Goal: Task Accomplishment & Management: Complete application form

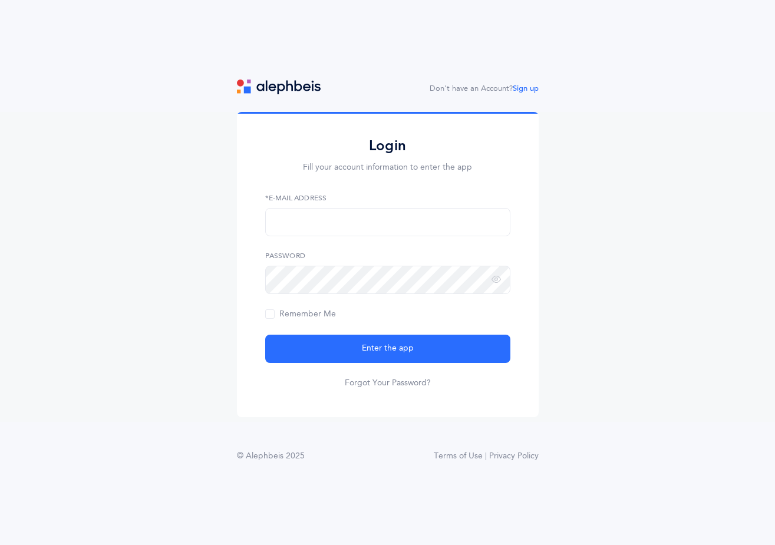
click at [278, 197] on label "*E-Mail Address" at bounding box center [387, 198] width 245 height 11
click at [305, 198] on label "*E-Mail Address" at bounding box center [387, 198] width 245 height 11
click at [284, 199] on label "*E-Mail Address" at bounding box center [387, 198] width 245 height 11
click at [289, 197] on label "*E-Mail Address" at bounding box center [387, 198] width 245 height 11
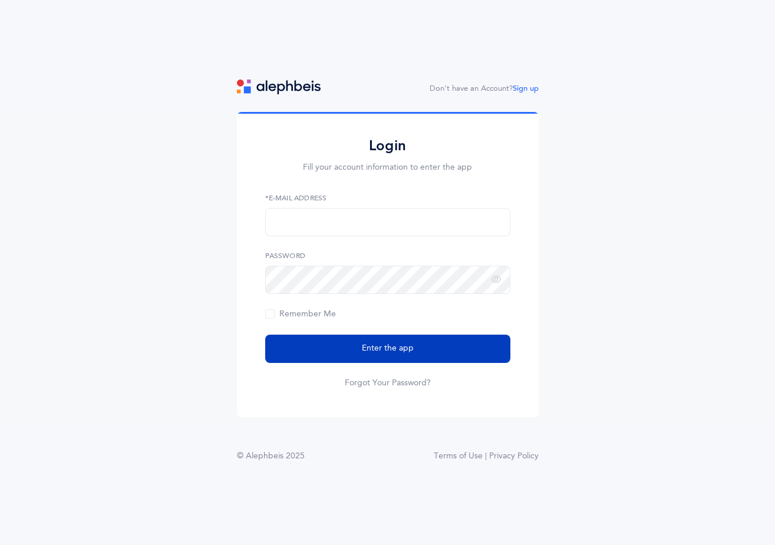
click at [398, 349] on span "Enter the app" at bounding box center [388, 349] width 52 height 12
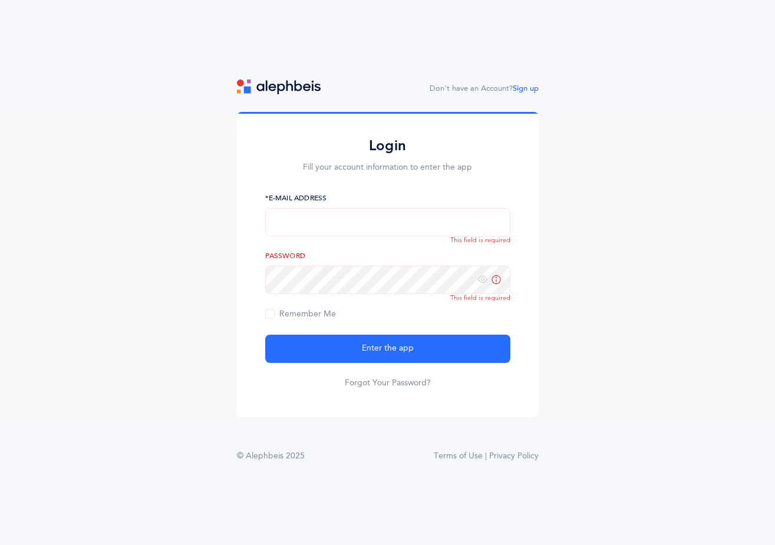
click at [294, 227] on input "text" at bounding box center [387, 222] width 245 height 28
type input "[EMAIL_ADDRESS][DOMAIN_NAME]"
click at [499, 279] on icon at bounding box center [496, 280] width 9 height 11
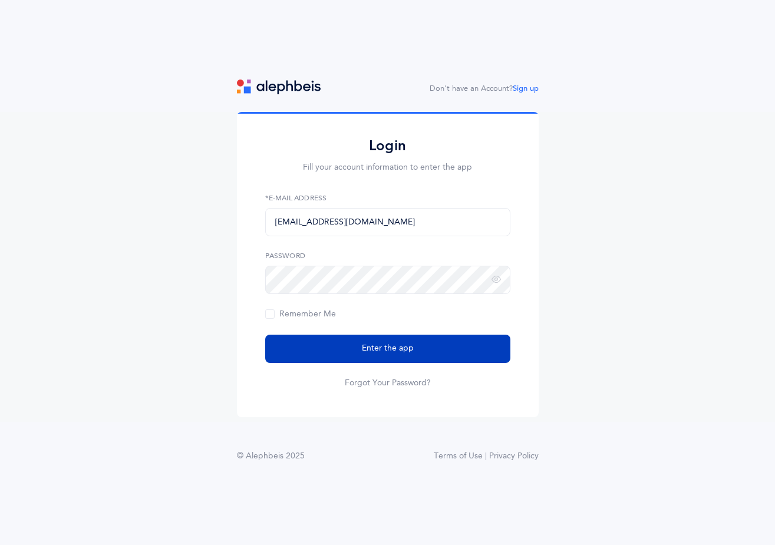
click at [413, 351] on button "Enter the app" at bounding box center [387, 349] width 245 height 28
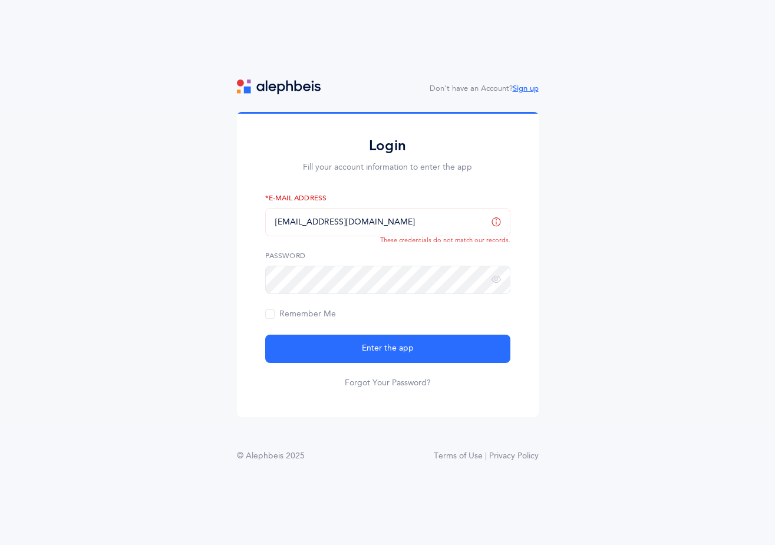
click at [535, 85] on link "Sign up" at bounding box center [526, 88] width 26 height 8
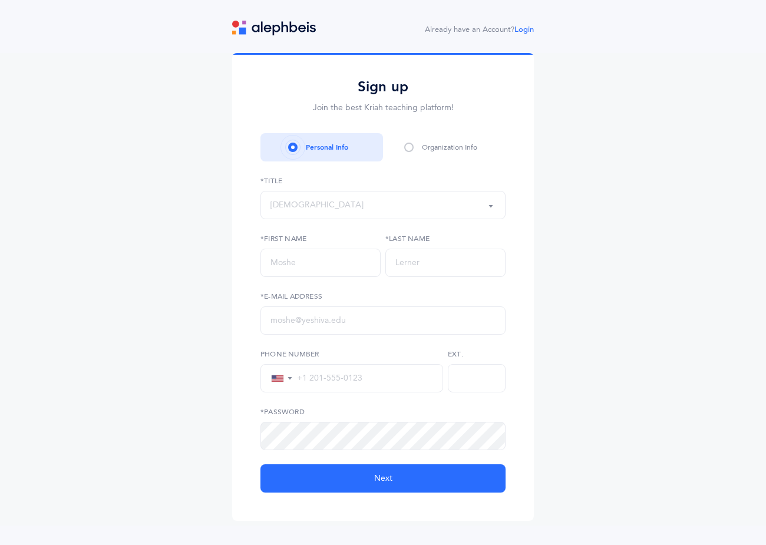
click at [294, 203] on div "Rabbi" at bounding box center [383, 205] width 225 height 20
click at [288, 333] on span "Mrs." at bounding box center [287, 335] width 17 height 11
select select "4"
click at [276, 266] on input "text" at bounding box center [321, 263] width 120 height 28
type input "shaina"
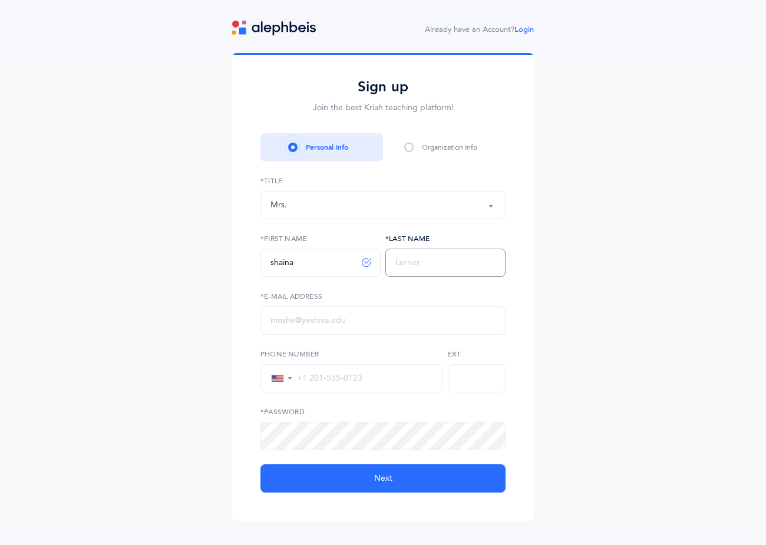
click at [422, 262] on input "text" at bounding box center [446, 263] width 120 height 28
type input "Greenberger"
click at [321, 324] on input "text" at bounding box center [383, 321] width 245 height 28
type input "S"
type input "[EMAIL_ADDRESS][DOMAIN_NAME]"
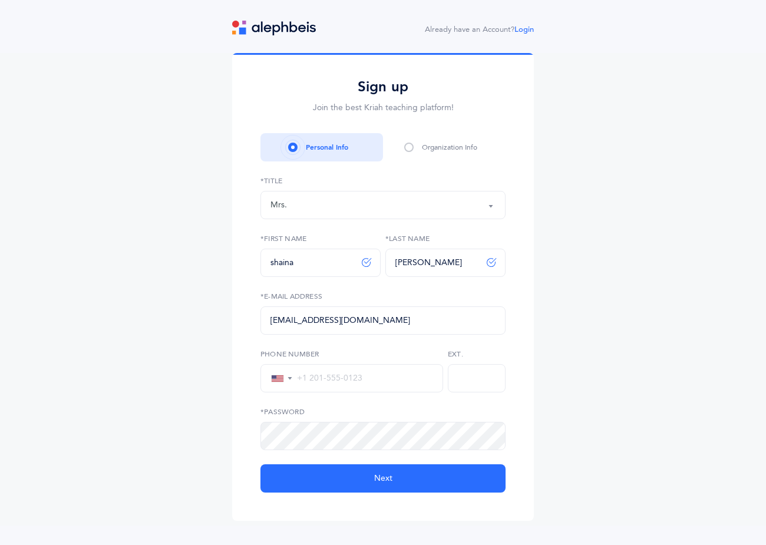
click at [311, 375] on input "tel" at bounding box center [363, 378] width 140 height 11
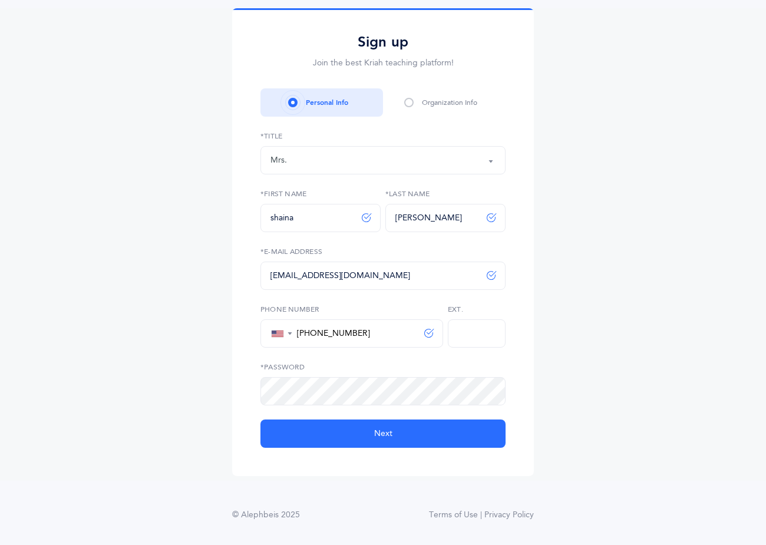
type input "+1 845-659-5649"
click at [291, 366] on label "*Password" at bounding box center [383, 367] width 245 height 11
click at [475, 390] on icon at bounding box center [477, 391] width 9 height 11
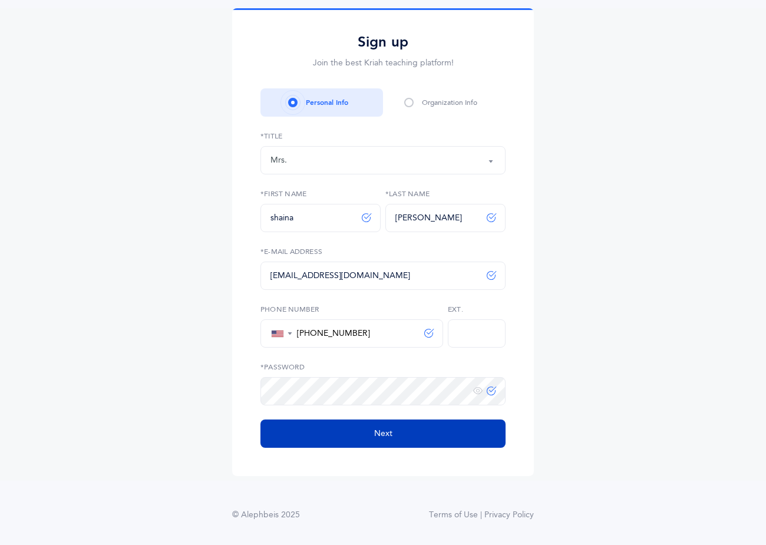
click at [393, 432] on button "Next" at bounding box center [383, 434] width 245 height 28
select select
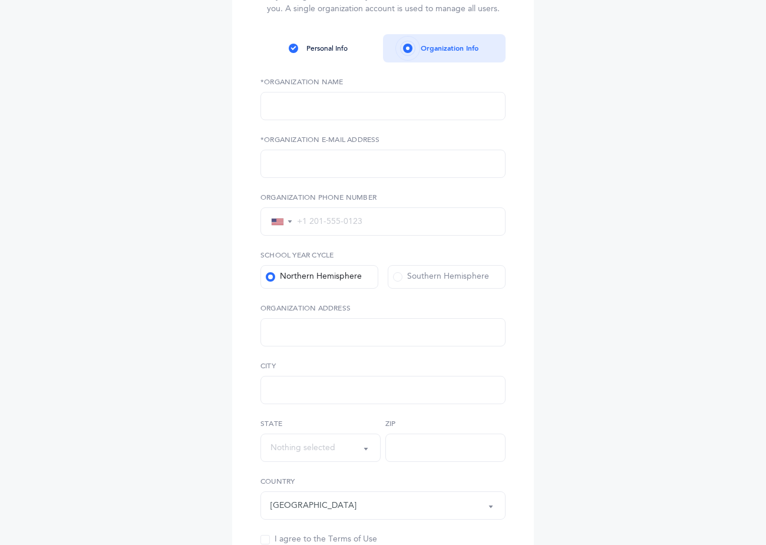
scroll to position [118, 0]
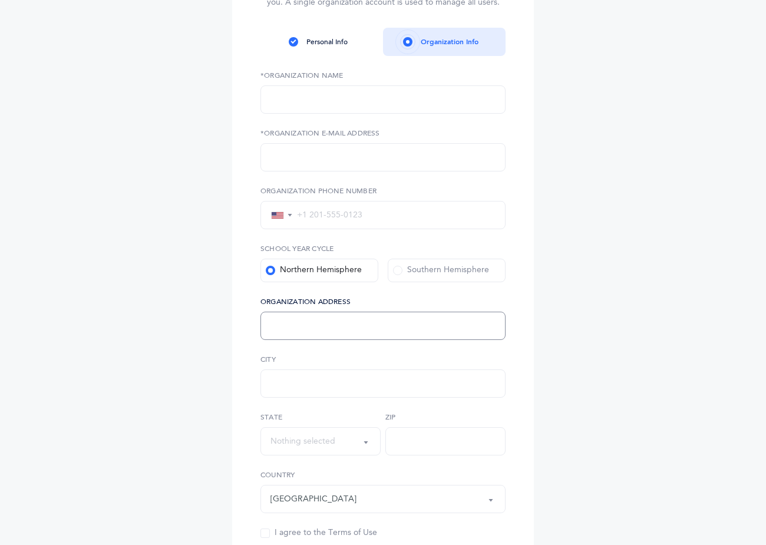
click at [302, 329] on input "text" at bounding box center [383, 326] width 245 height 28
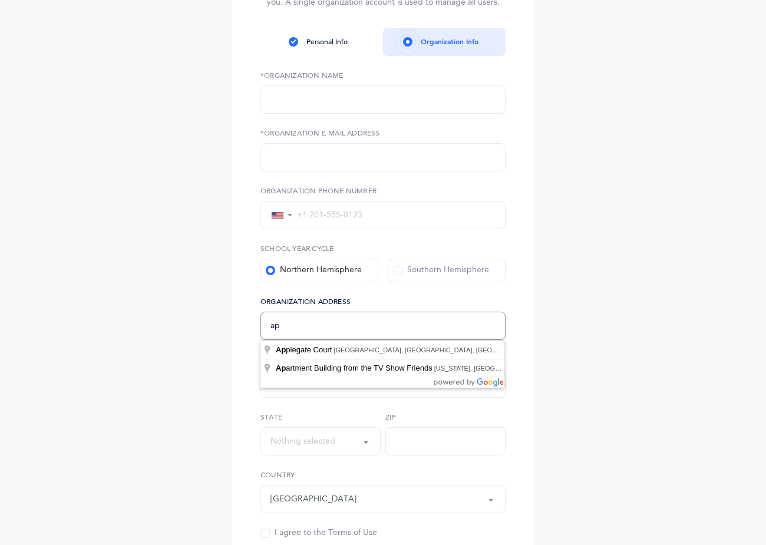
type input "a"
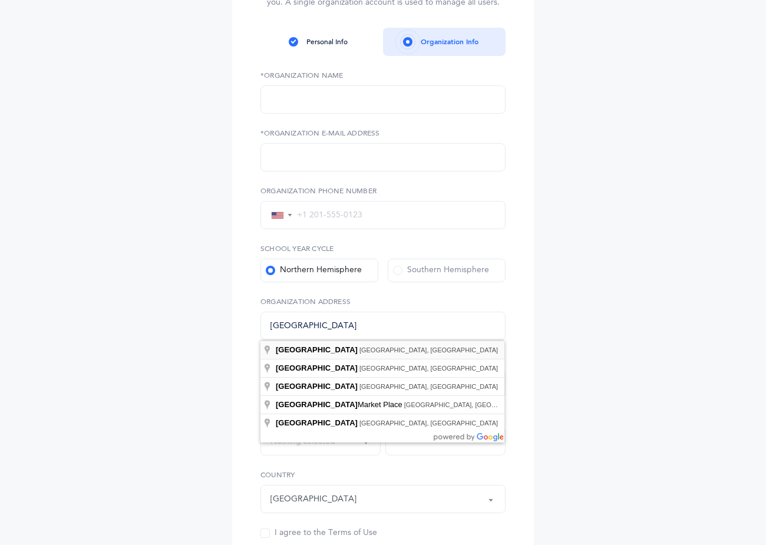
type input "Spring Valley, NY, USA"
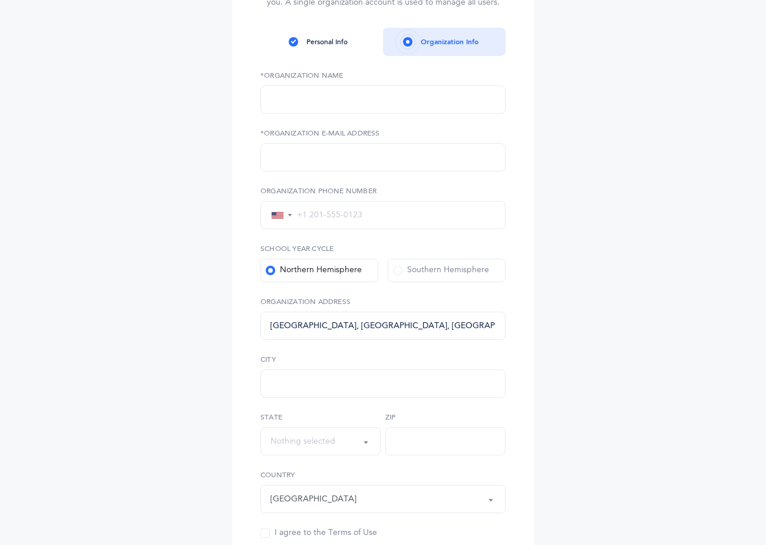
type input "Spring Valley"
select select "New York"
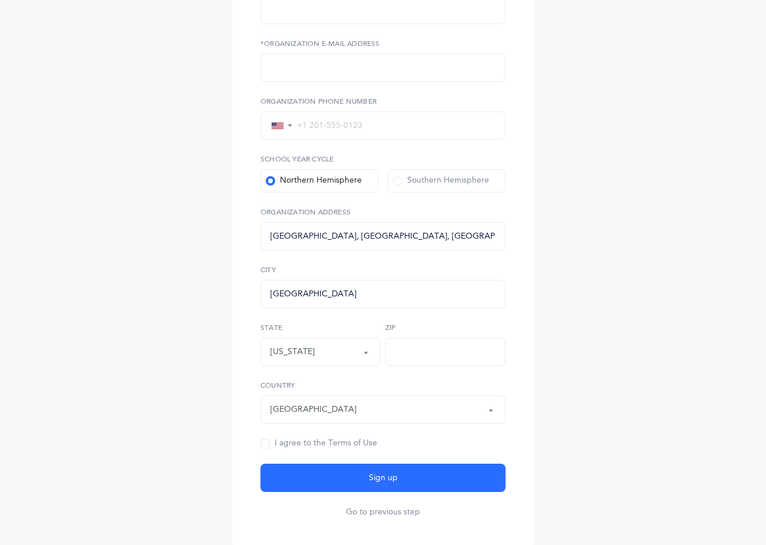
scroll to position [236, 0]
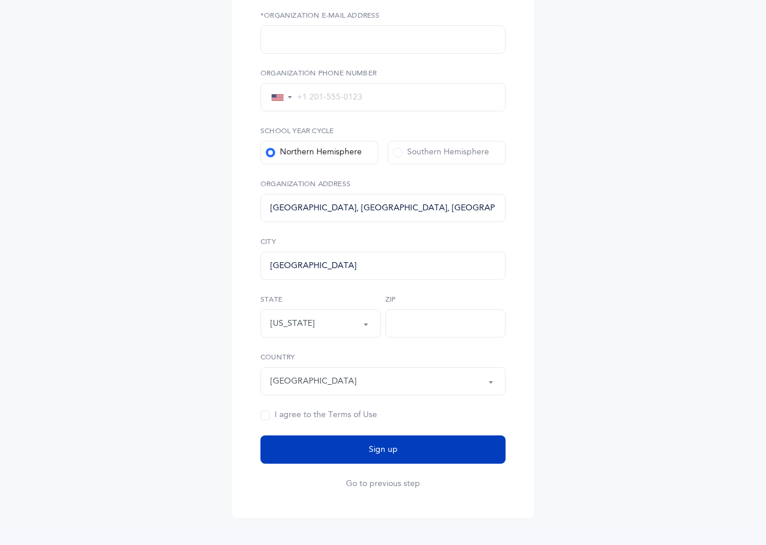
click at [398, 452] on button "Sign up" at bounding box center [383, 450] width 245 height 28
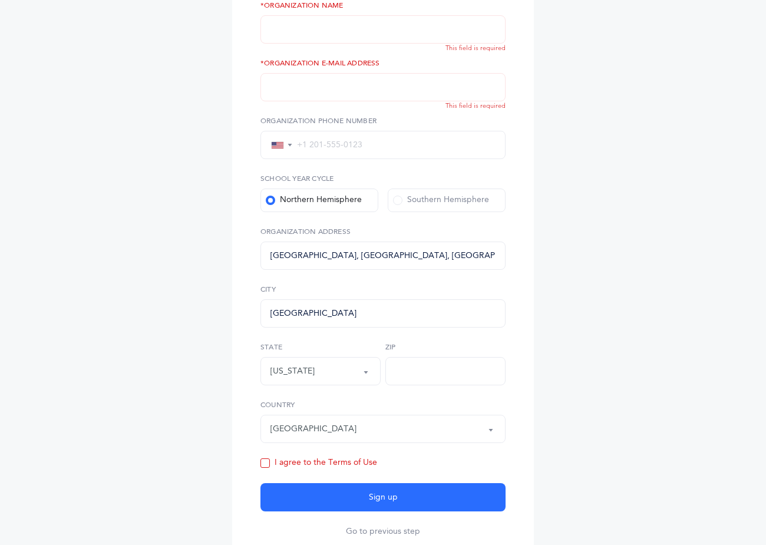
click at [266, 465] on span at bounding box center [265, 463] width 9 height 9
click at [0, 0] on input "I agree to the Terms of Use" at bounding box center [0, 0] width 0 height 0
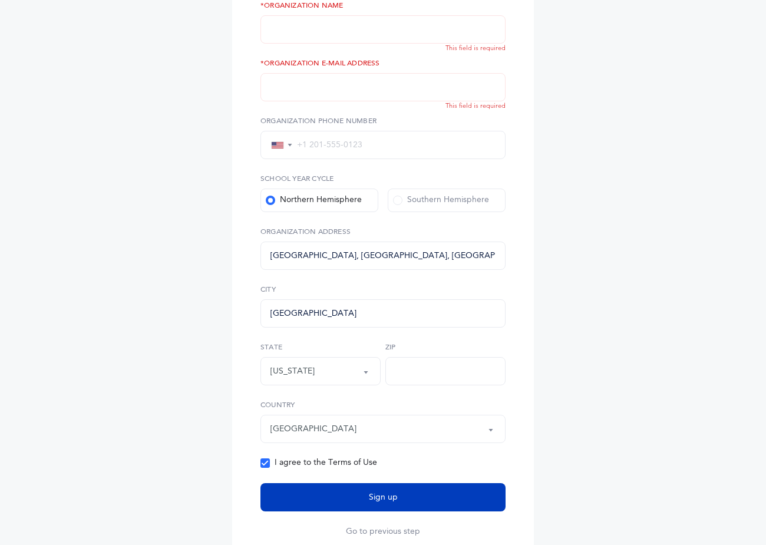
click at [369, 497] on button "Sign up" at bounding box center [383, 497] width 245 height 28
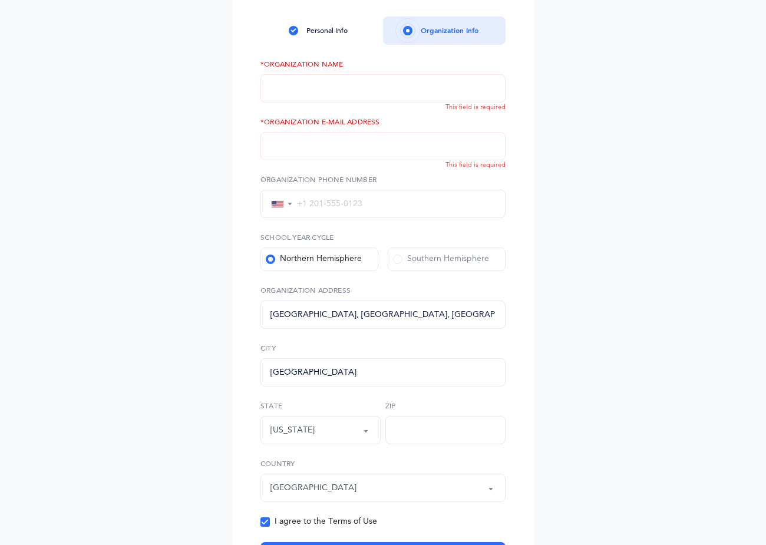
scroll to position [70, 0]
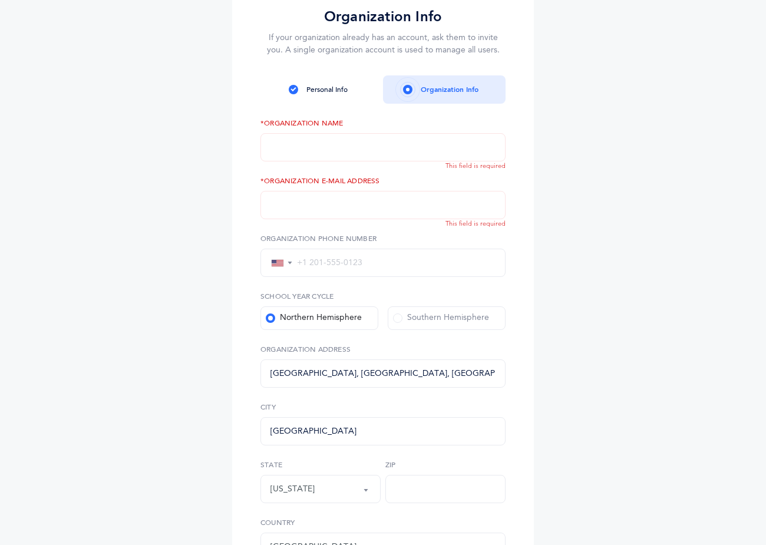
click at [289, 88] on span at bounding box center [293, 89] width 9 height 9
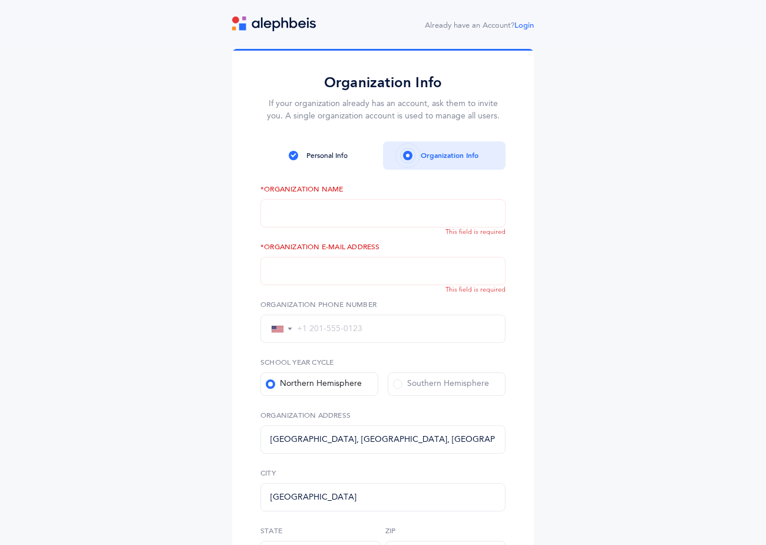
scroll to position [0, 0]
